Goal: Information Seeking & Learning: Learn about a topic

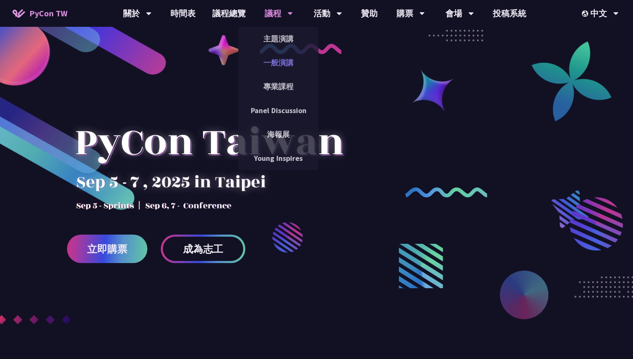
click at [271, 65] on link "一般演講" at bounding box center [278, 63] width 80 height 20
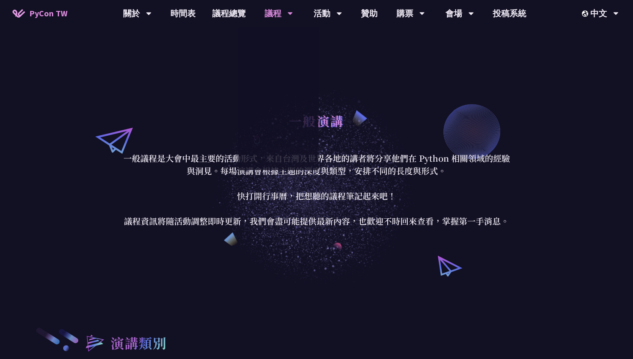
click at [202, 125] on div "一般演講" at bounding box center [316, 130] width 389 height 44
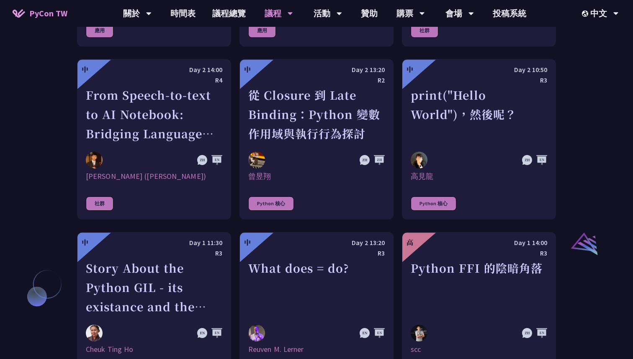
scroll to position [813, 0]
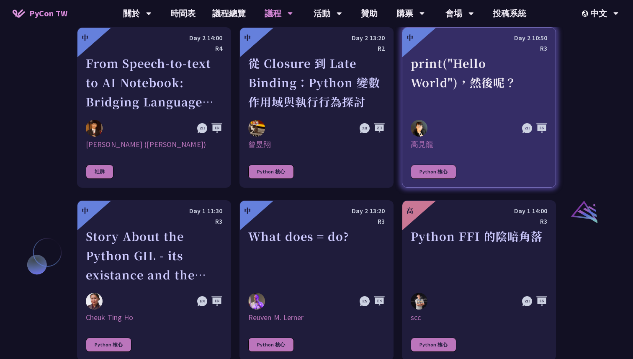
click at [420, 136] on img at bounding box center [419, 128] width 17 height 17
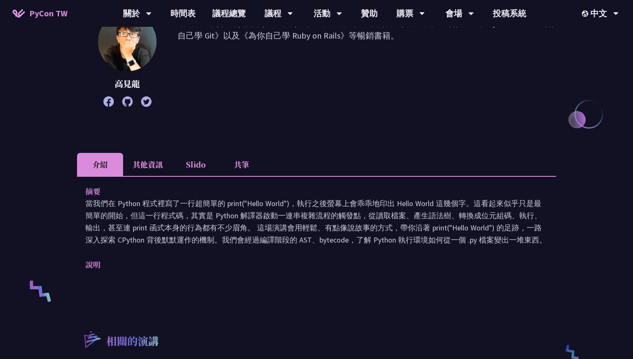
scroll to position [159, 0]
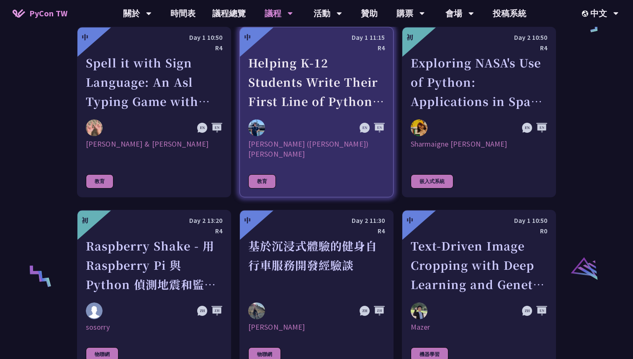
scroll to position [1510, 0]
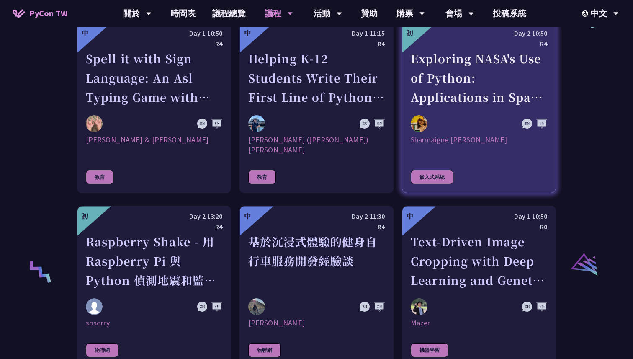
click at [420, 101] on div "Exploring NASA's Use of Python: Applications in Space Research and Data Analysis" at bounding box center [479, 78] width 137 height 58
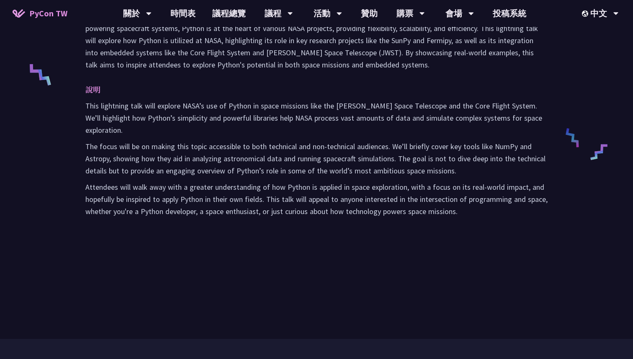
scroll to position [333, 0]
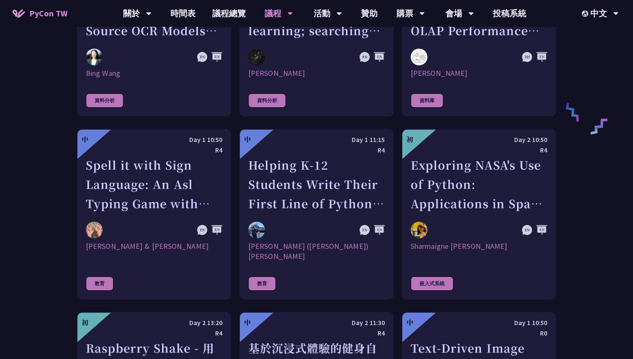
scroll to position [1439, 0]
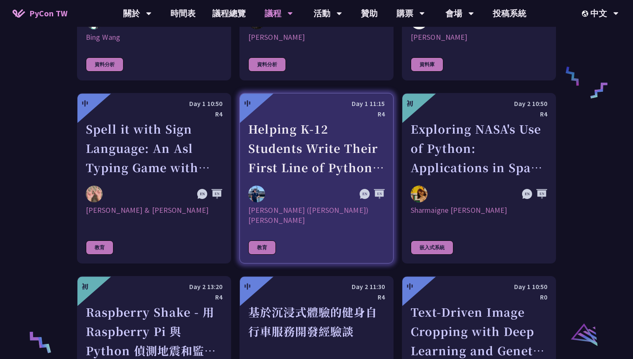
click at [293, 166] on div "Helping K-12 Students Write Their First Line of Python: Building a Game-Based L…" at bounding box center [316, 148] width 137 height 58
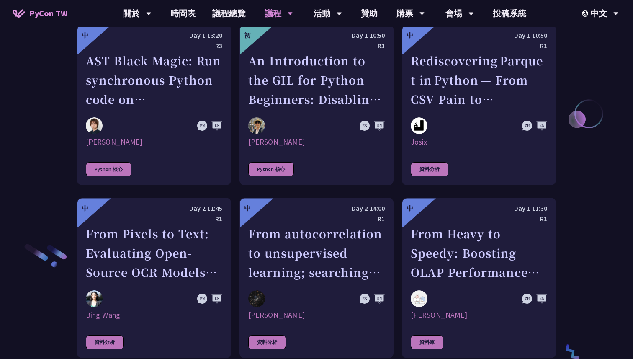
scroll to position [1152, 0]
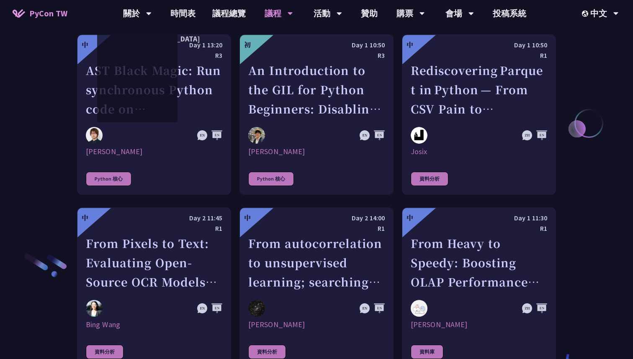
click at [59, 17] on span "PyCon TW" at bounding box center [48, 13] width 38 height 13
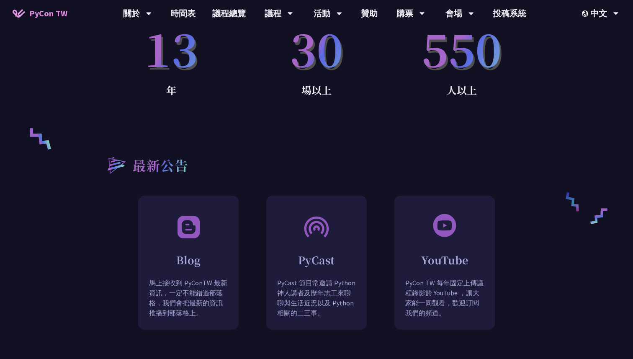
scroll to position [631, 0]
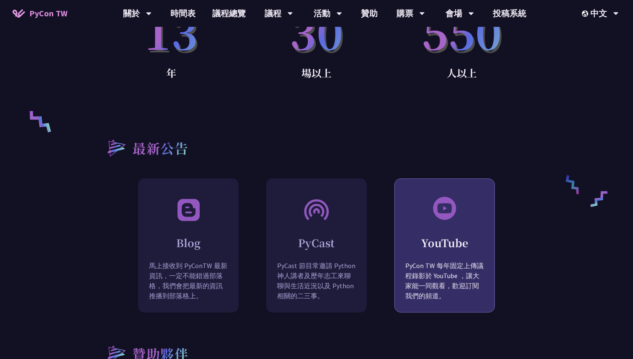
click at [410, 219] on div "YouTube PyCon TW 每年固定上傳議程錄影於 YouTube ，讓大家能一同觀看，歡迎訂閱我們的頻道。" at bounding box center [445, 266] width 100 height 95
